Goal: Manage account settings

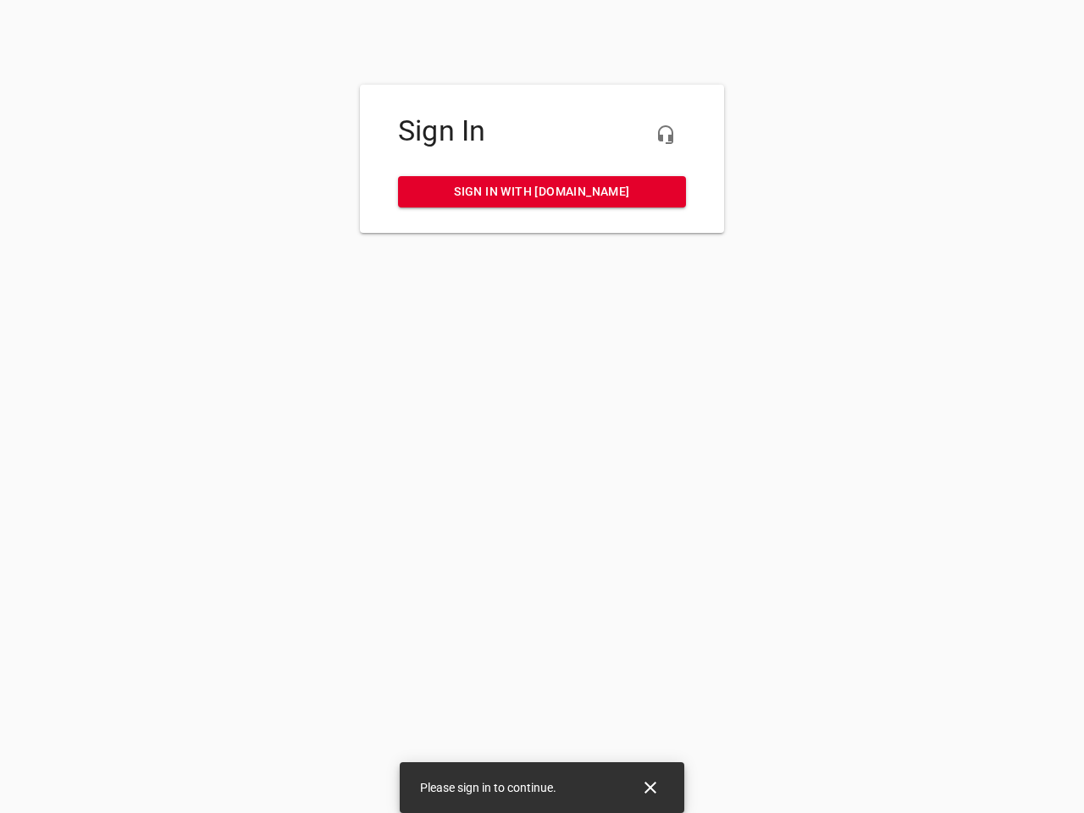
click at [665, 135] on icon "button" at bounding box center [665, 134] width 20 height 20
click at [650, 787] on icon "Close" at bounding box center [650, 787] width 12 height 12
